Goal: Information Seeking & Learning: Learn about a topic

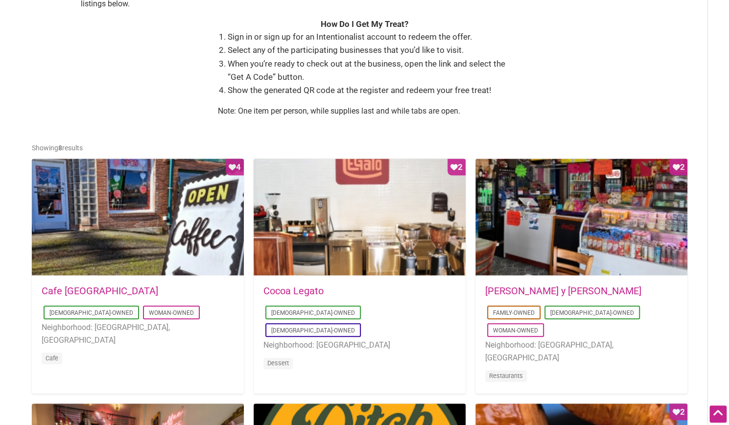
scroll to position [364, 0]
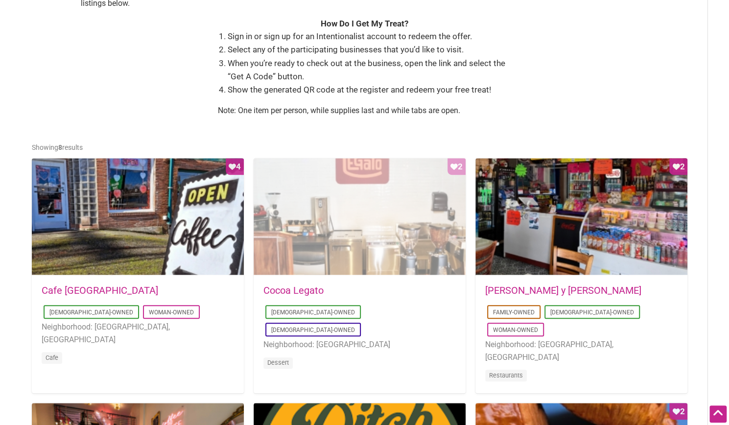
click at [341, 216] on div "Favorite Count 2" at bounding box center [360, 217] width 212 height 118
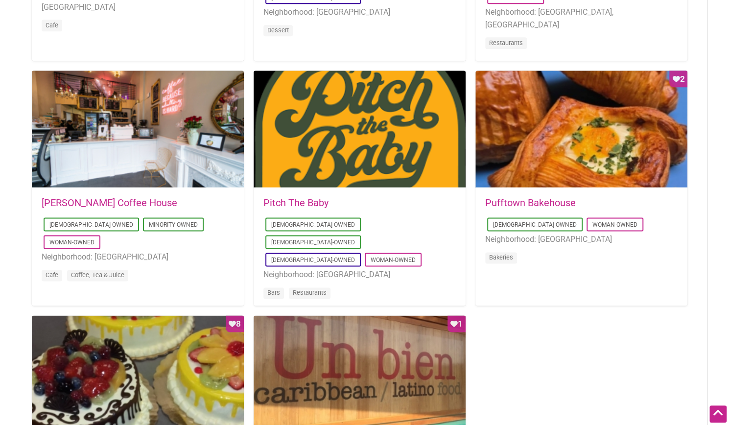
scroll to position [697, 0]
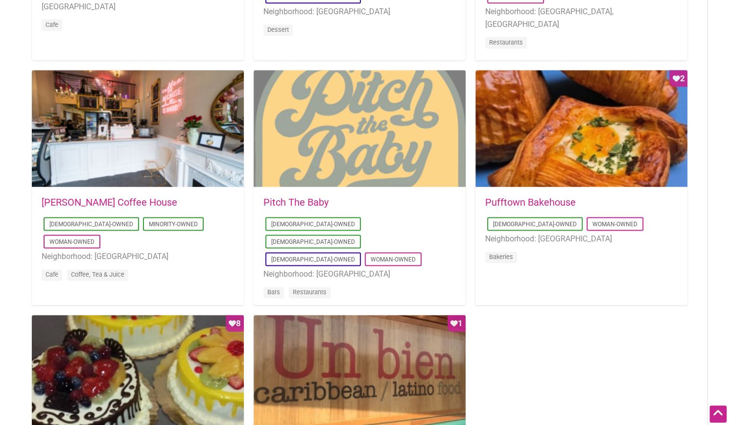
click at [303, 130] on div at bounding box center [360, 129] width 212 height 118
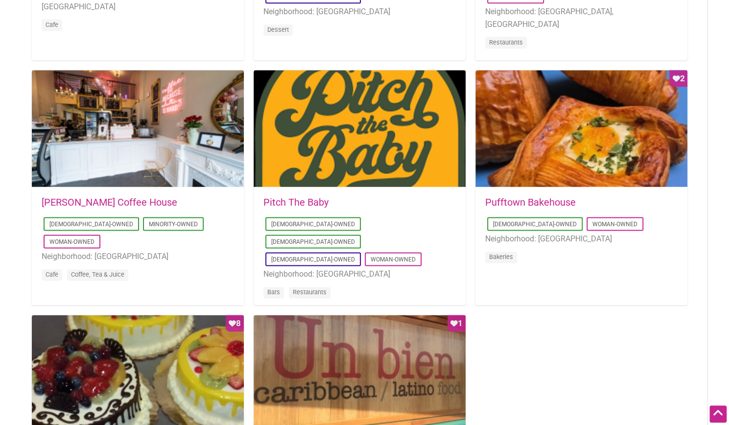
click at [105, 307] on div "2022-08-31 17:36:06 Leon Coffee House Latino-Owned Minority-Owned Woman-Owned N…" at bounding box center [143, 192] width 222 height 245
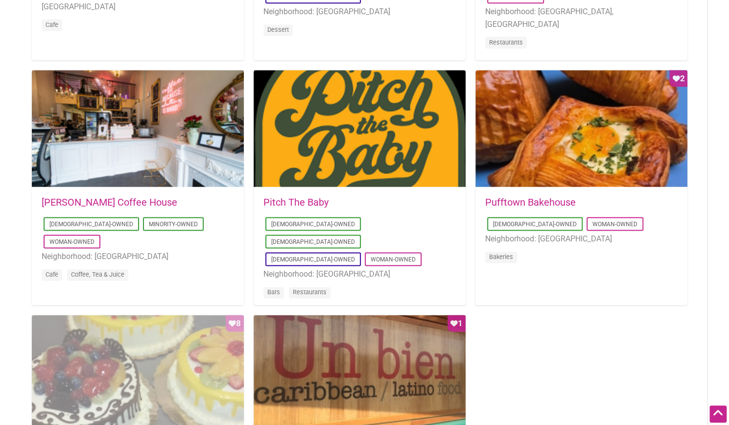
click at [106, 323] on div "Favorite Count 8" at bounding box center [138, 374] width 212 height 118
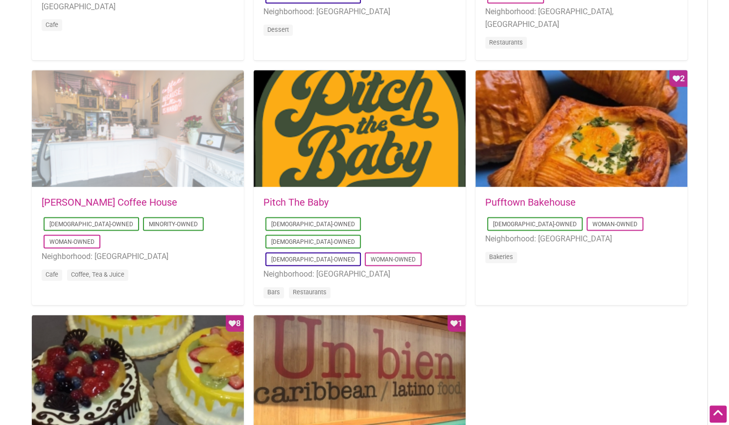
click at [145, 138] on div at bounding box center [138, 129] width 212 height 118
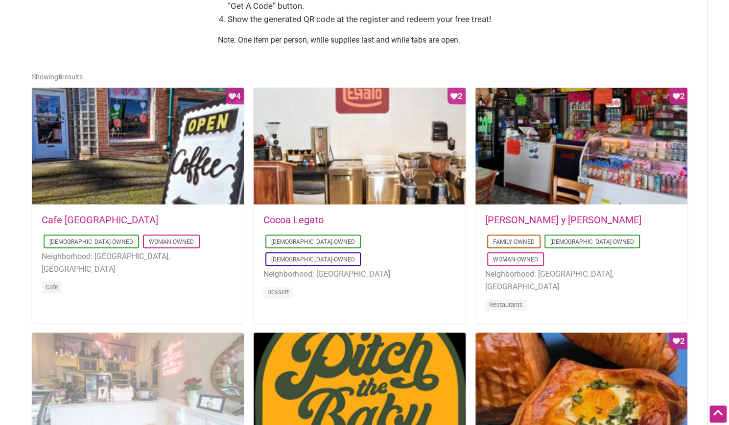
scroll to position [434, 0]
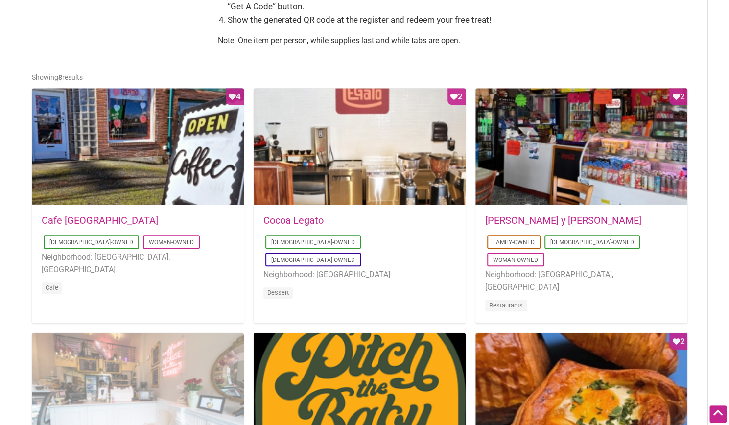
click at [166, 150] on div "Favorite Count 4" at bounding box center [138, 147] width 212 height 118
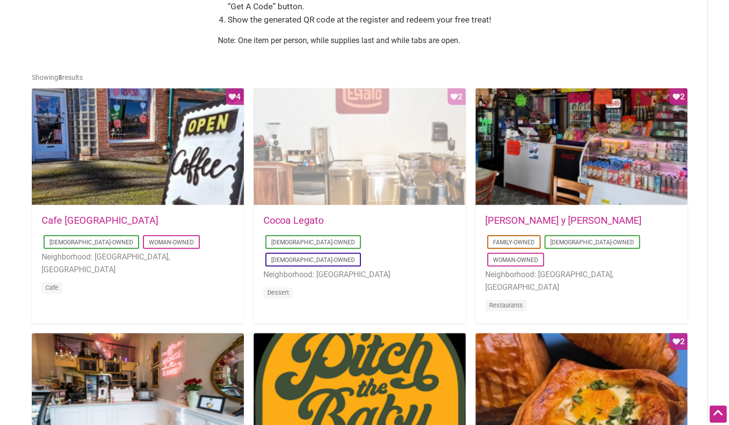
click at [321, 173] on div "Favorite Count 2" at bounding box center [360, 147] width 212 height 118
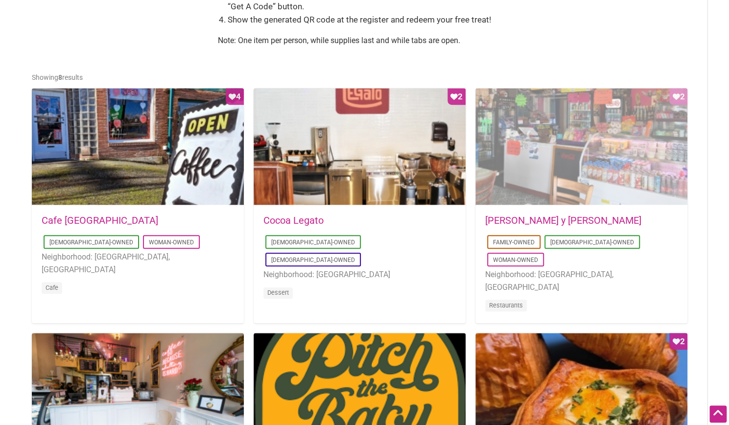
scroll to position [667, 0]
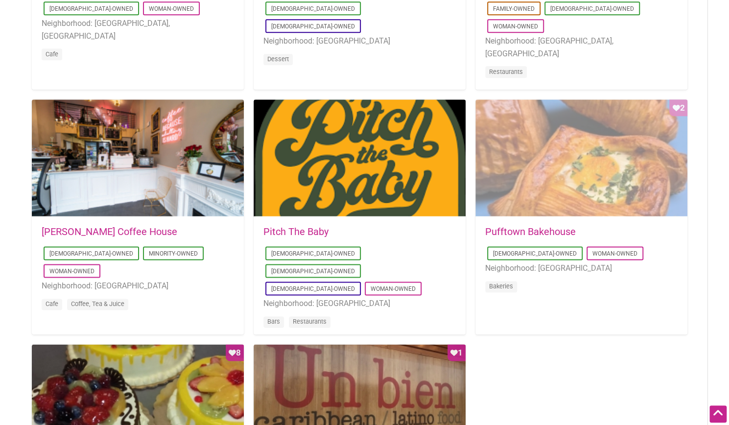
click at [560, 155] on div "Favorite Count 2" at bounding box center [581, 158] width 212 height 118
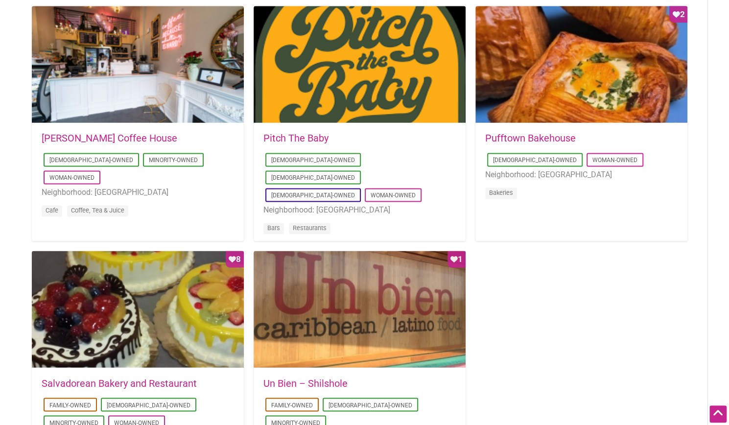
scroll to position [762, 0]
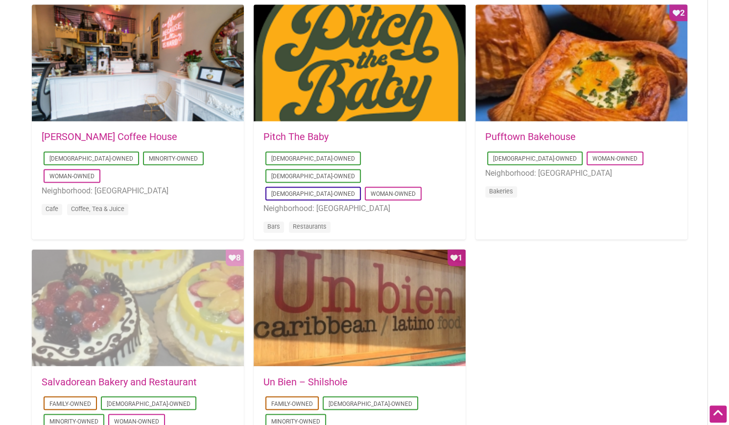
click at [106, 296] on div "Favorite Count 8" at bounding box center [138, 308] width 212 height 118
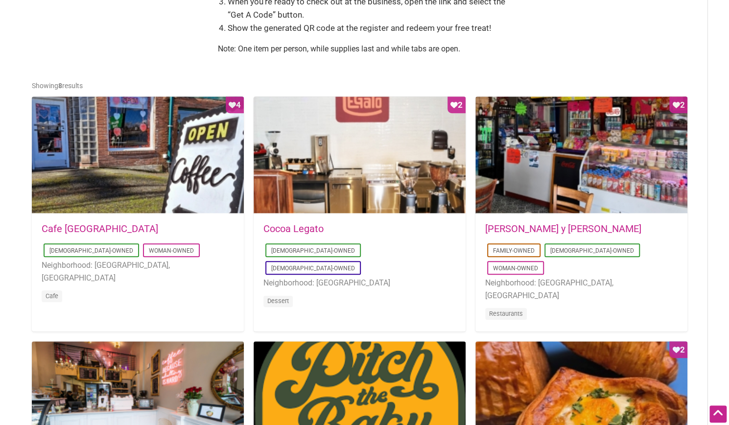
scroll to position [422, 0]
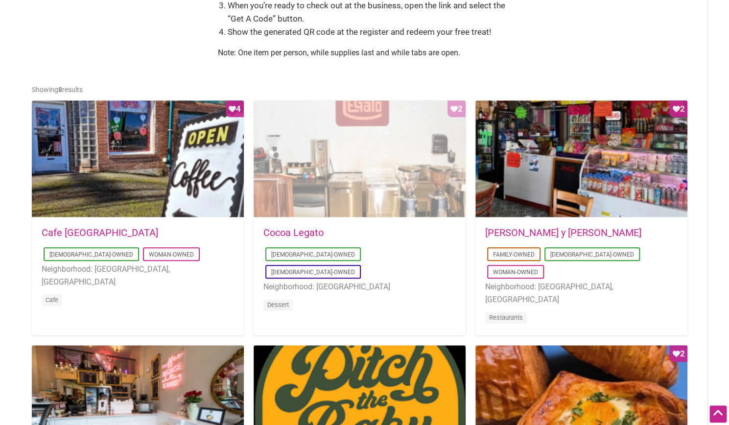
click at [312, 117] on div "Favorite Count 2" at bounding box center [360, 159] width 212 height 118
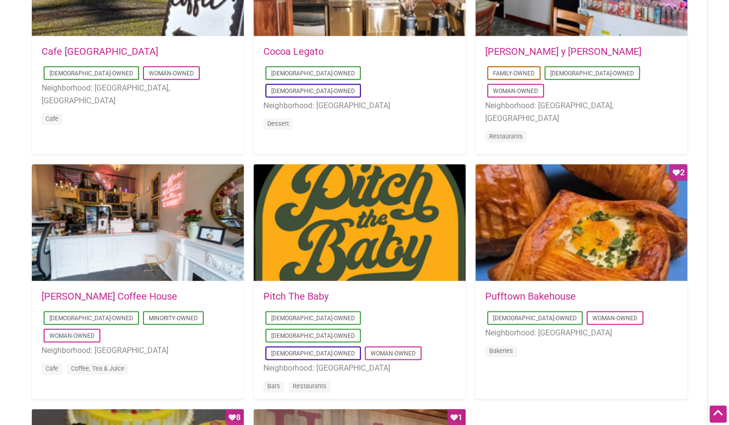
scroll to position [604, 0]
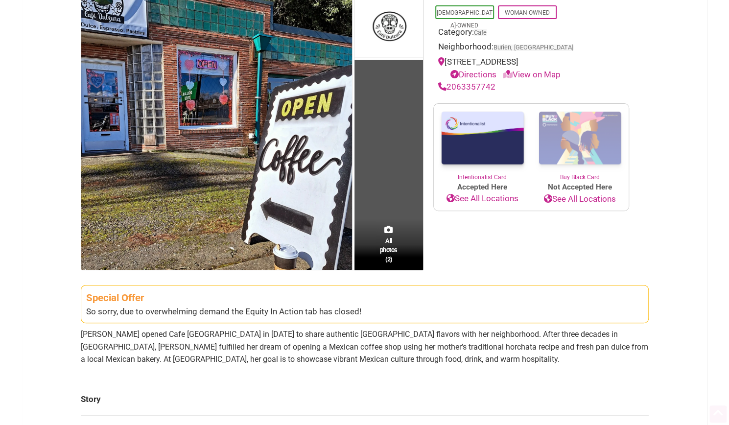
scroll to position [104, 0]
